Goal: Find contact information

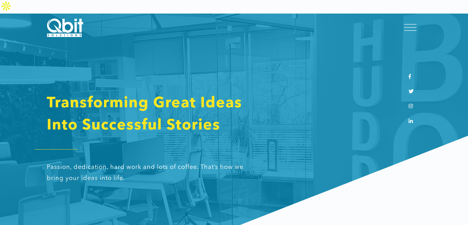
click at [415, 26] on div at bounding box center [410, 28] width 12 height 6
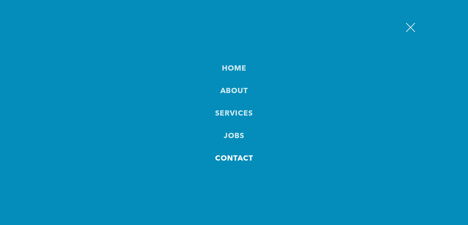
click at [238, 156] on link "Contact" at bounding box center [234, 158] width 38 height 11
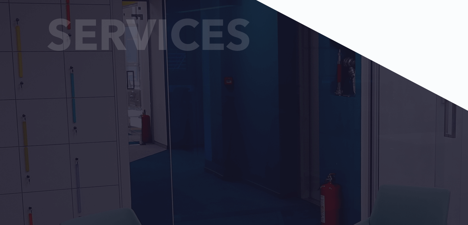
scroll to position [727, 0]
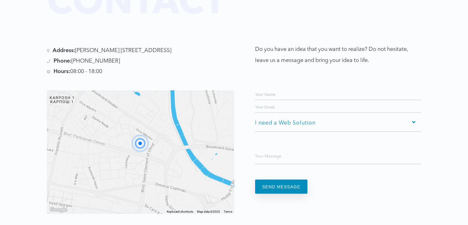
scroll to position [1239, 0]
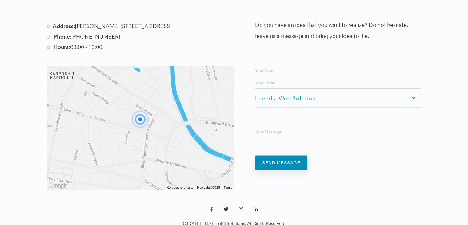
click at [213, 204] on link at bounding box center [211, 209] width 9 height 11
